Goal: Information Seeking & Learning: Learn about a topic

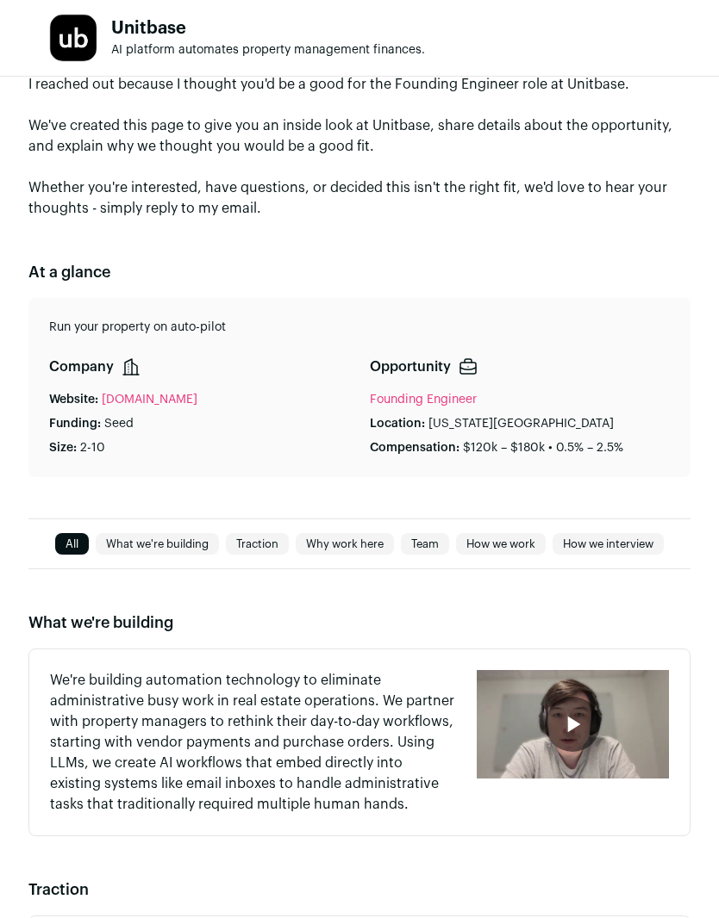
scroll to position [90, 0]
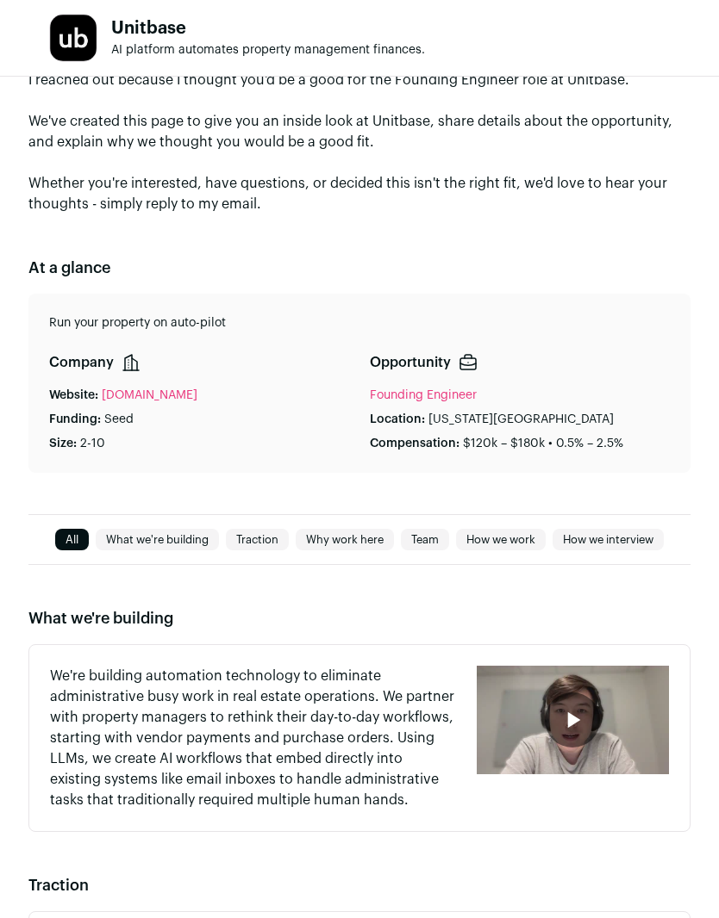
click at [576, 711] on icon "button" at bounding box center [572, 720] width 28 height 28
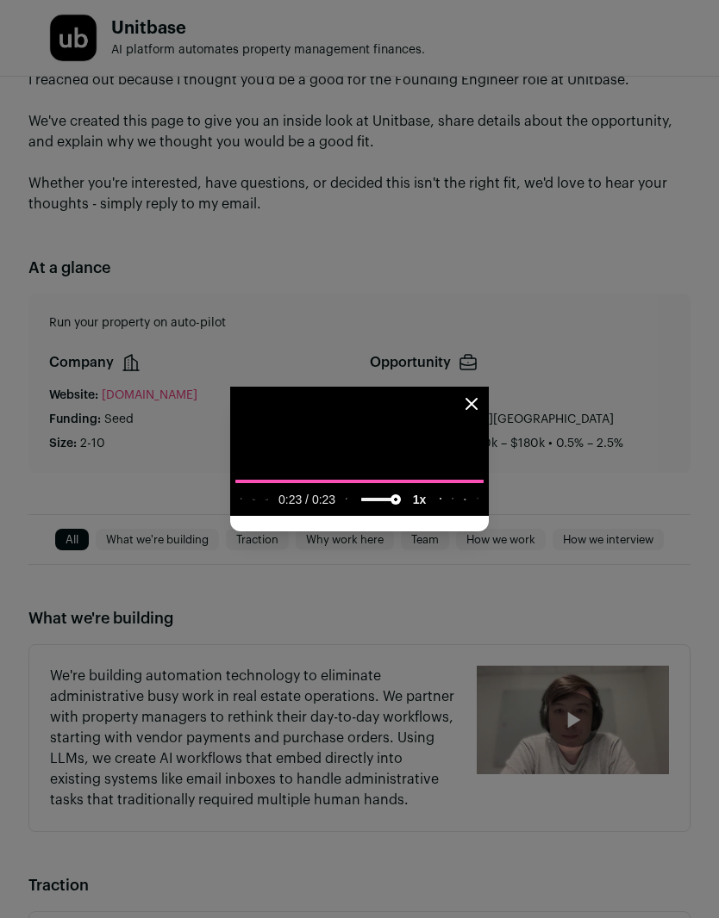
click at [482, 394] on icon "Close modal" at bounding box center [471, 404] width 21 height 21
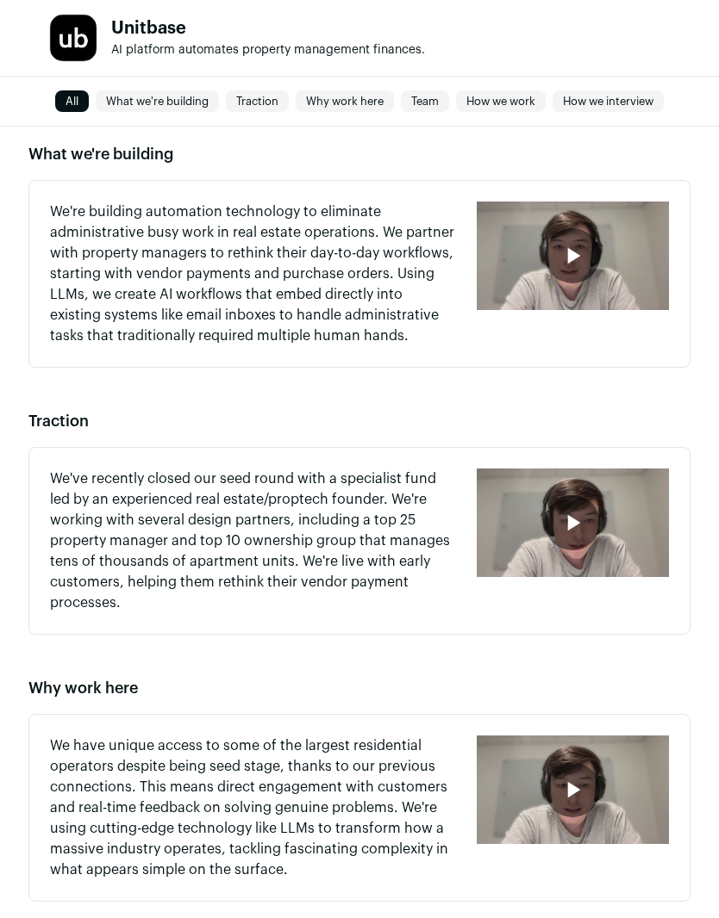
scroll to position [654, 0]
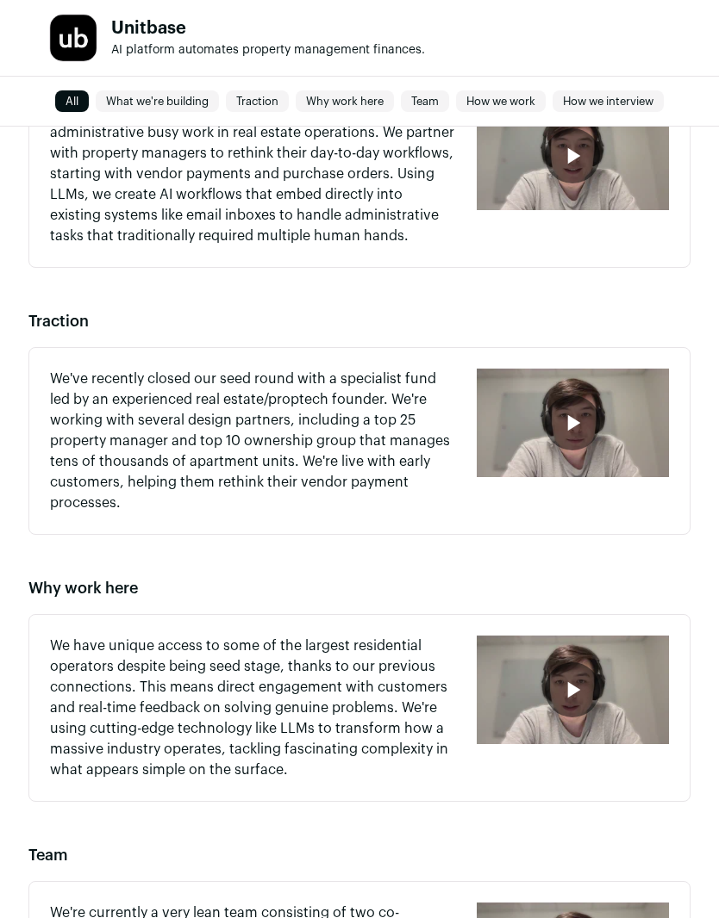
click at [571, 414] on icon "button" at bounding box center [572, 423] width 28 height 28
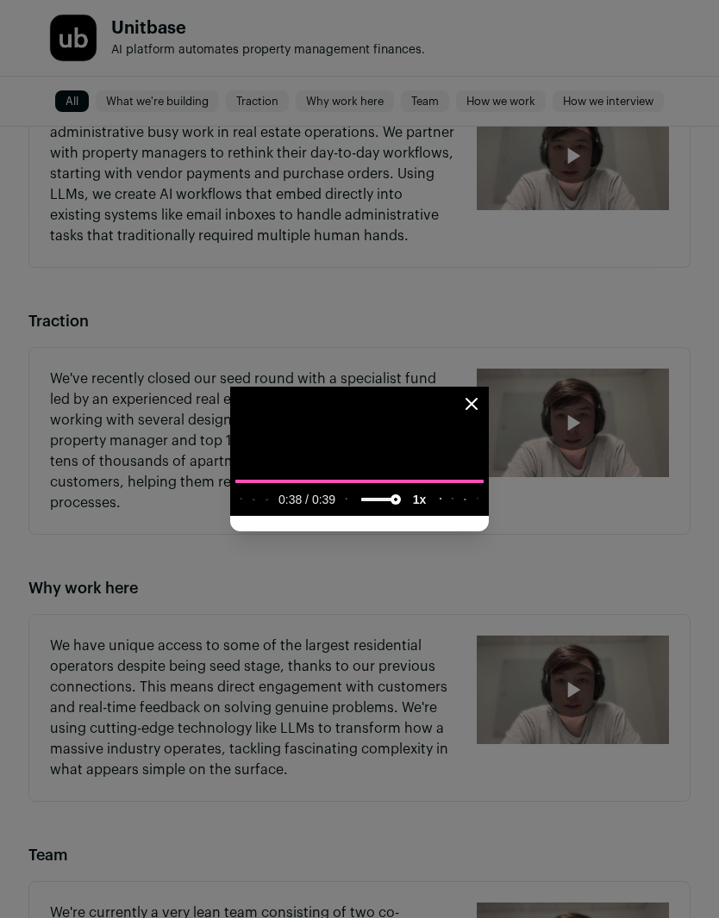
click at [488, 387] on video "Close modal via background" at bounding box center [359, 451] width 258 height 129
click at [482, 394] on icon "Close modal" at bounding box center [471, 404] width 21 height 21
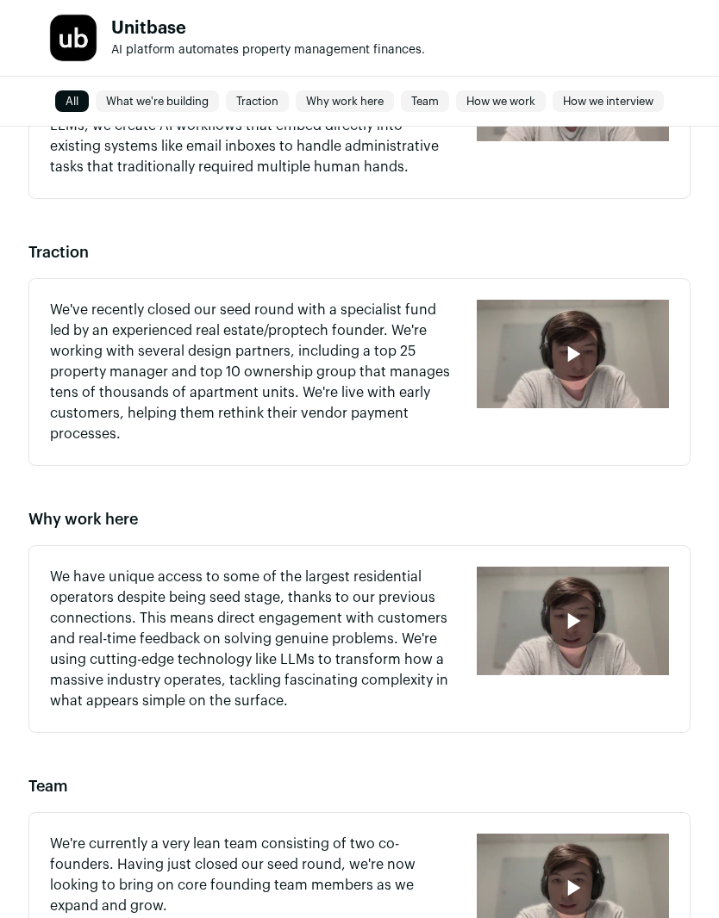
scroll to position [880, 0]
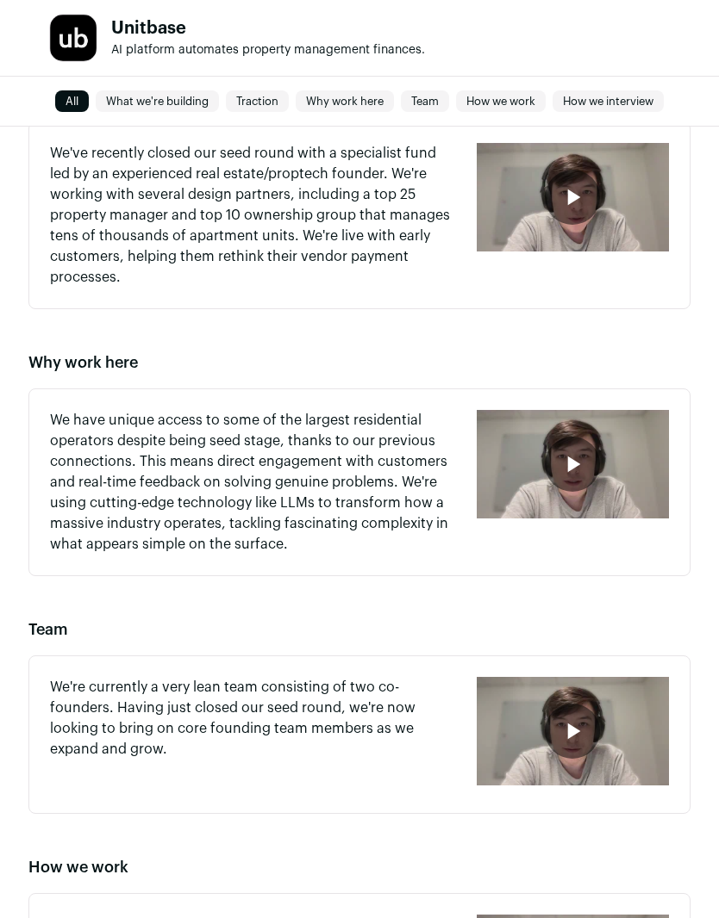
click at [579, 451] on icon "button" at bounding box center [572, 465] width 28 height 28
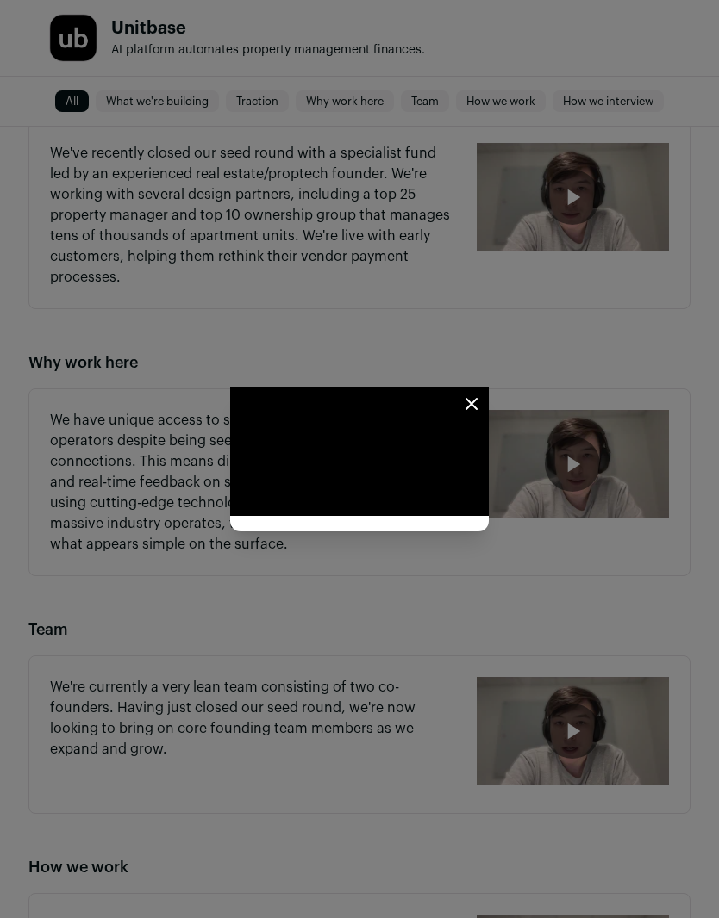
click at [482, 394] on icon "Close modal" at bounding box center [471, 404] width 21 height 21
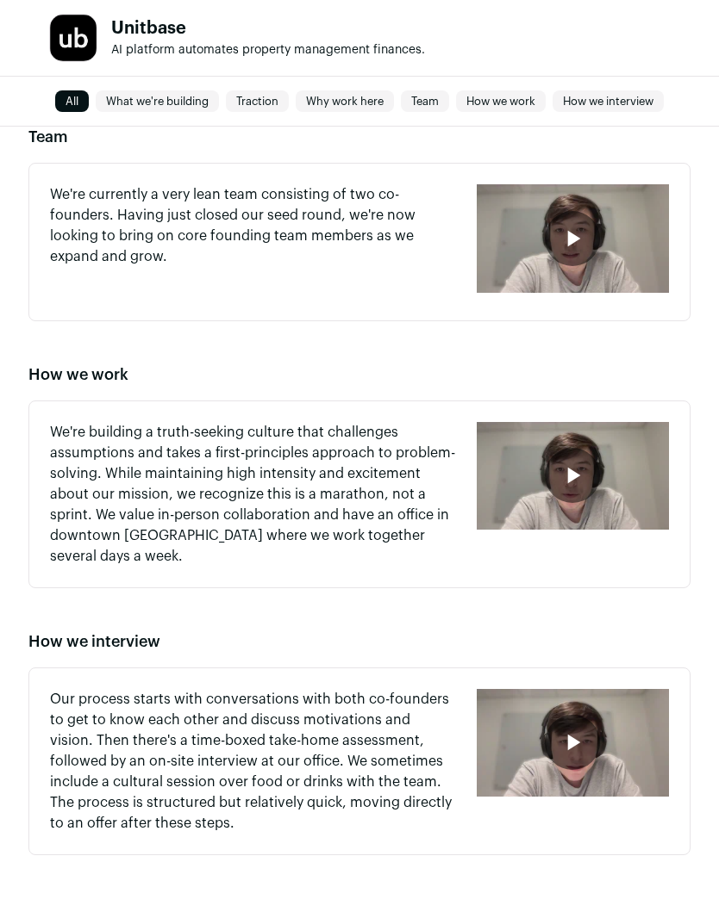
scroll to position [1372, 0]
click at [585, 469] on icon "button" at bounding box center [572, 477] width 28 height 28
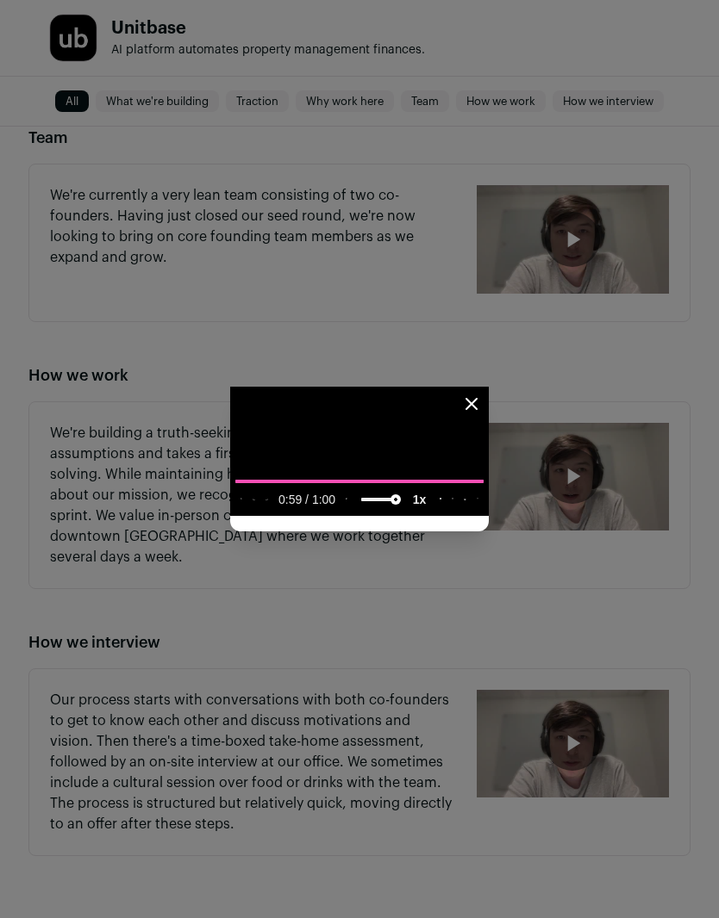
click at [476, 399] on icon "Close modal" at bounding box center [471, 404] width 10 height 10
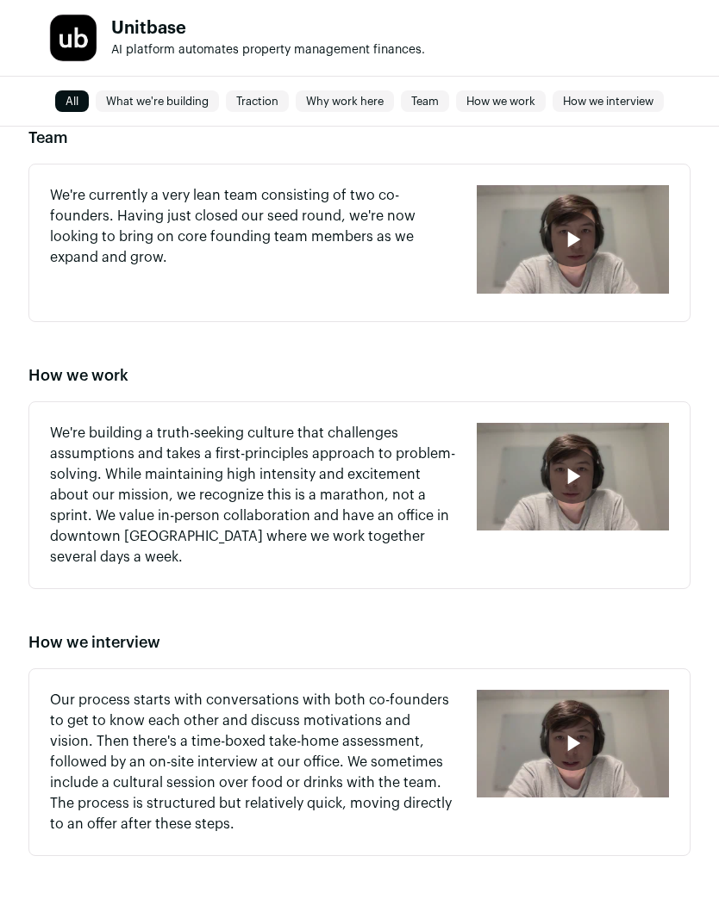
click at [584, 744] on icon "button" at bounding box center [572, 744] width 28 height 28
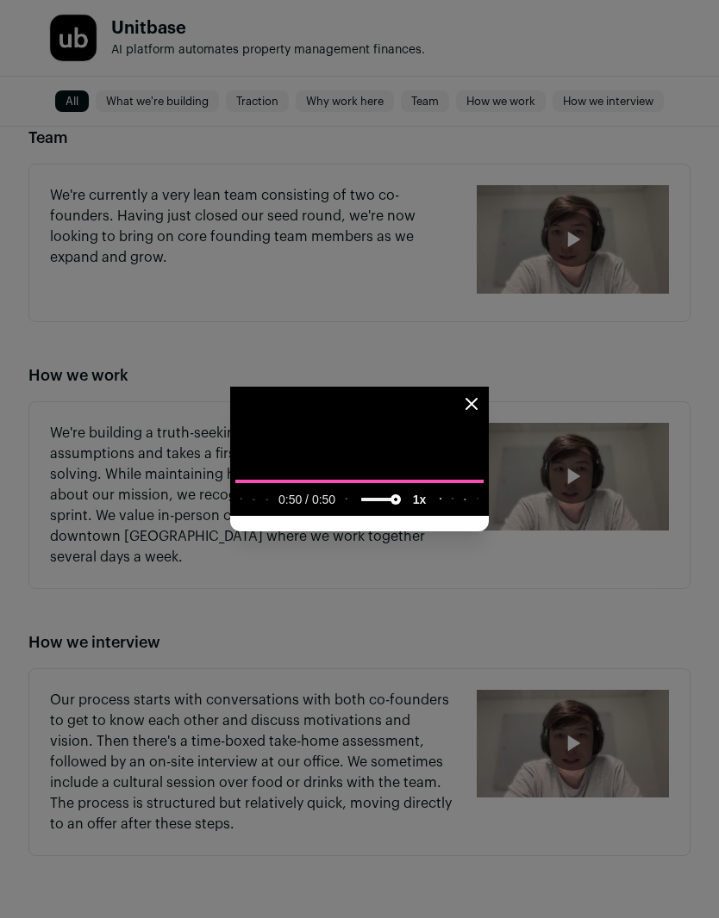
click at [482, 394] on icon "Close modal" at bounding box center [471, 404] width 21 height 21
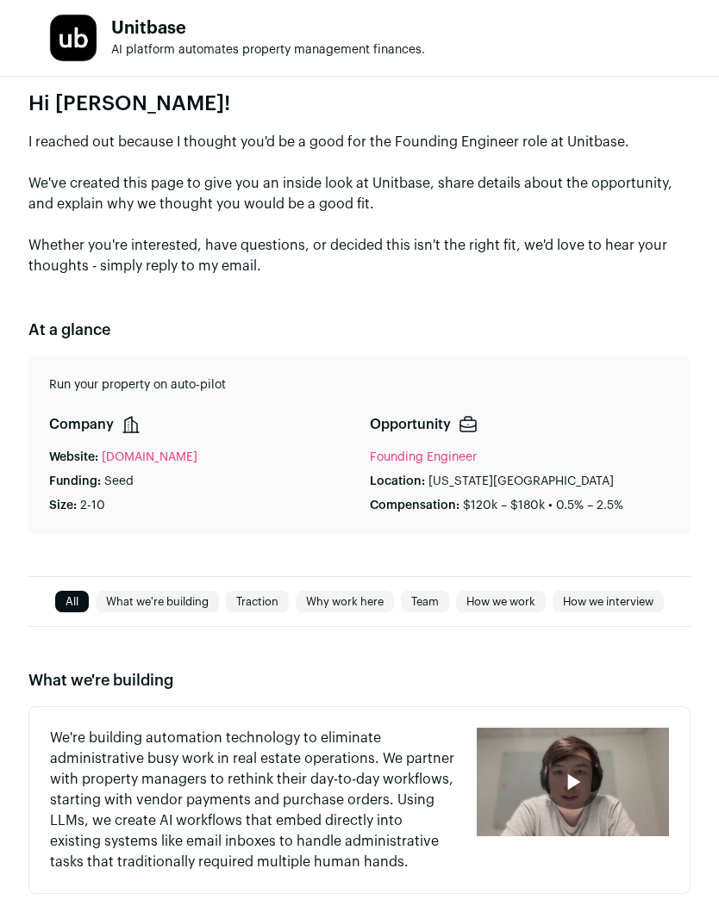
scroll to position [0, 0]
